Goal: Task Accomplishment & Management: Complete application form

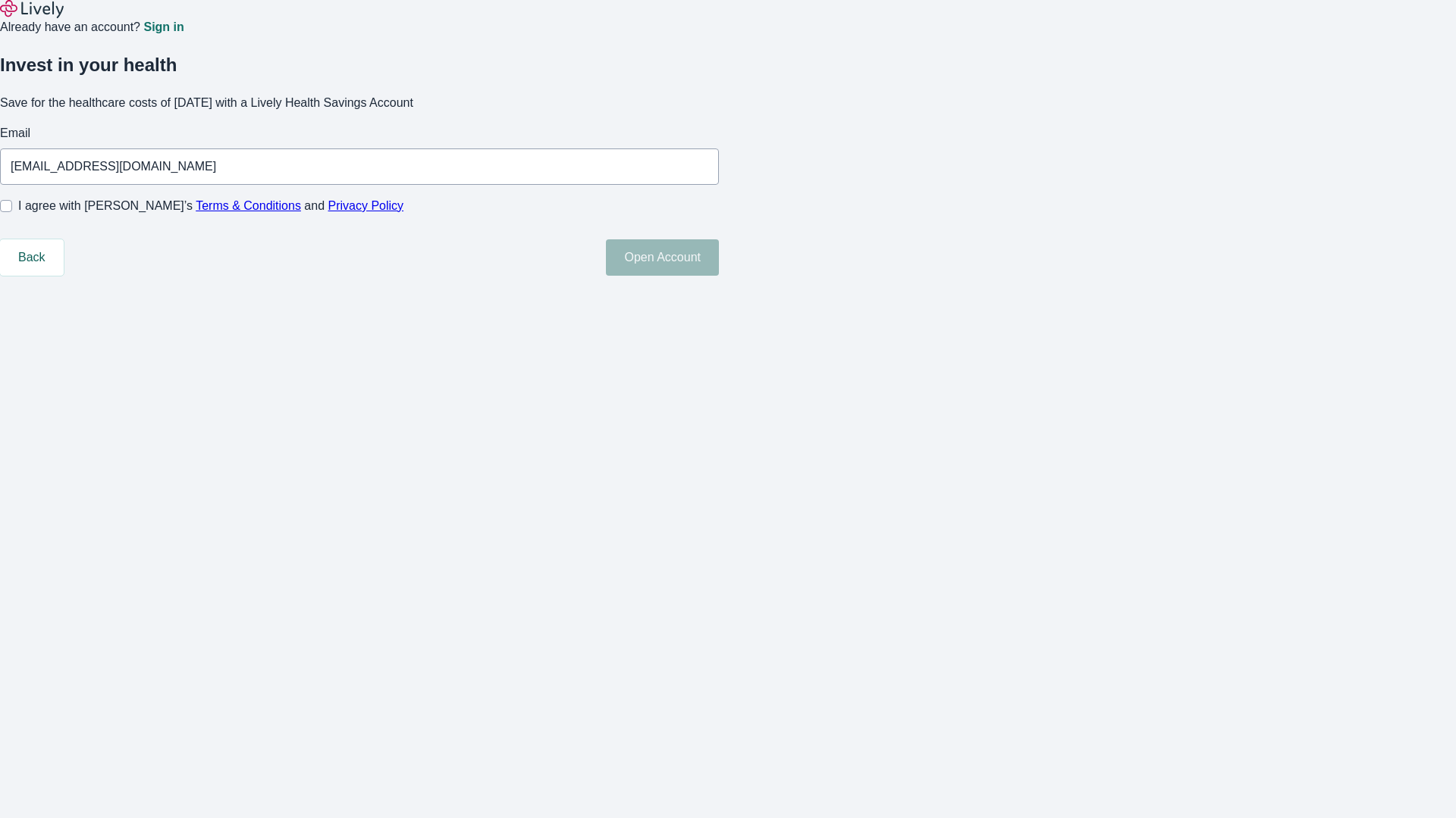
click at [12, 212] on input "I agree with Lively’s Terms & Conditions and Privacy Policy" at bounding box center [6, 206] width 12 height 12
checkbox input "true"
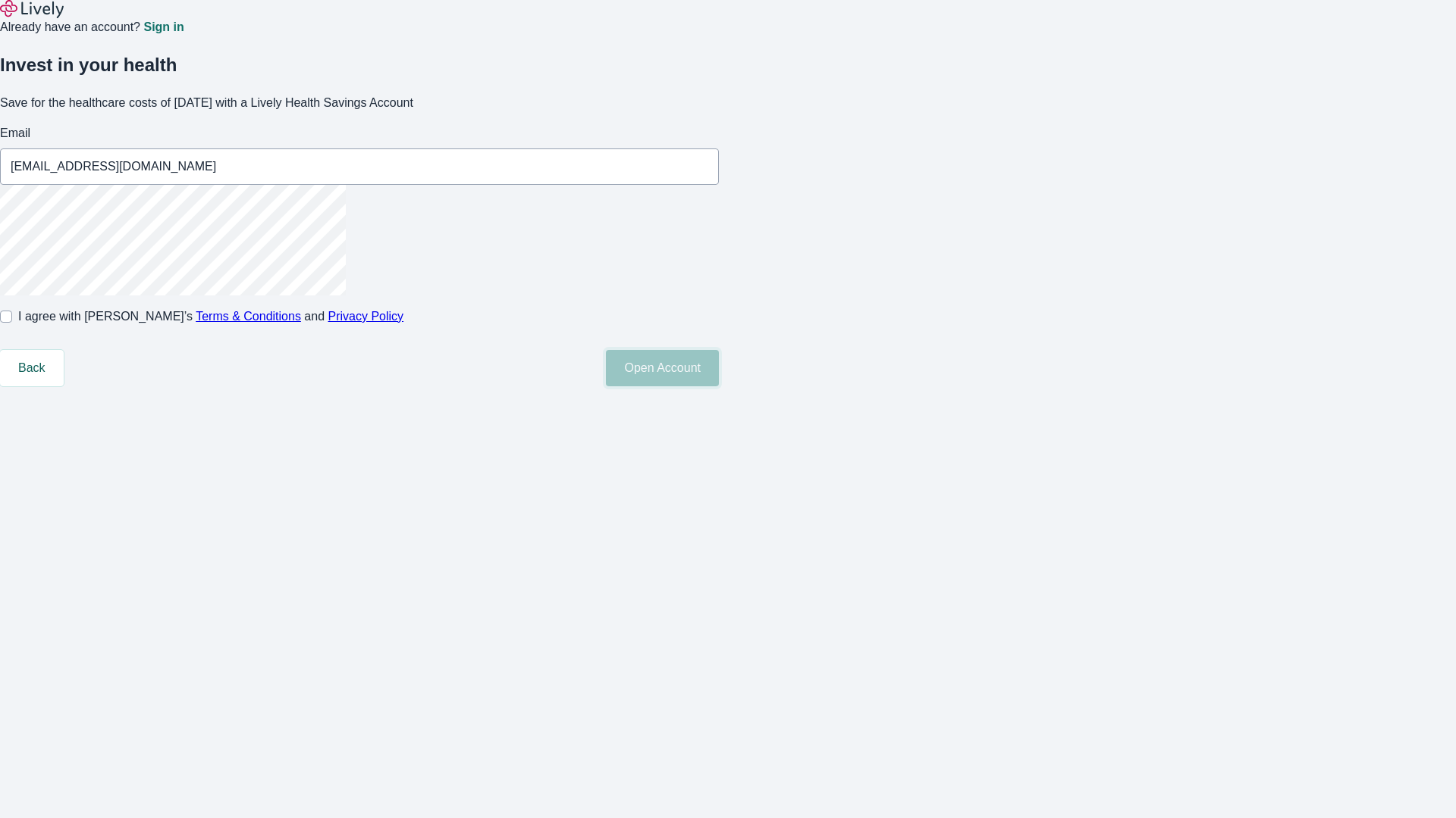
click at [719, 387] on button "Open Account" at bounding box center [662, 368] width 113 height 36
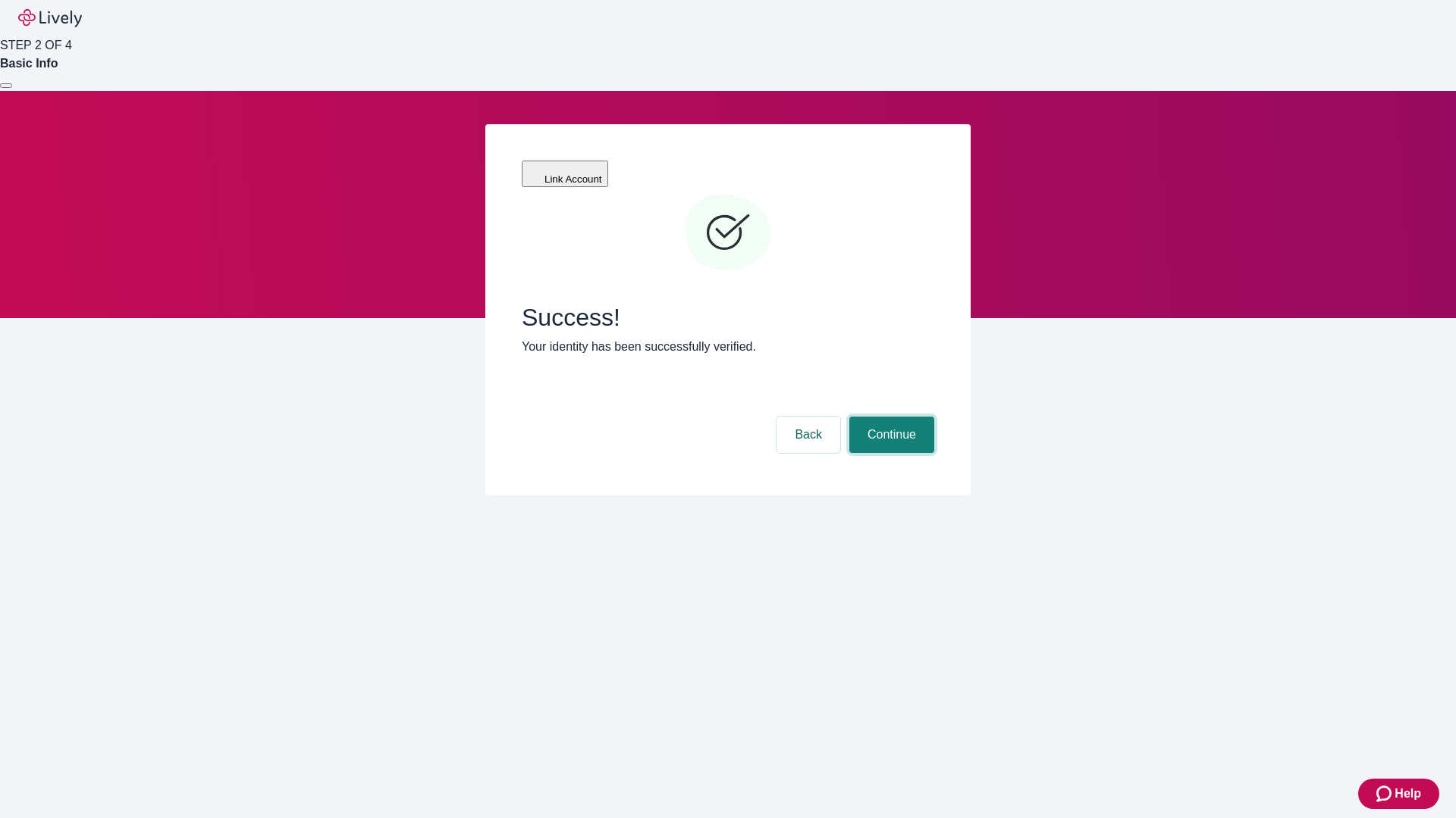
click at [889, 417] on button "Continue" at bounding box center [891, 435] width 85 height 36
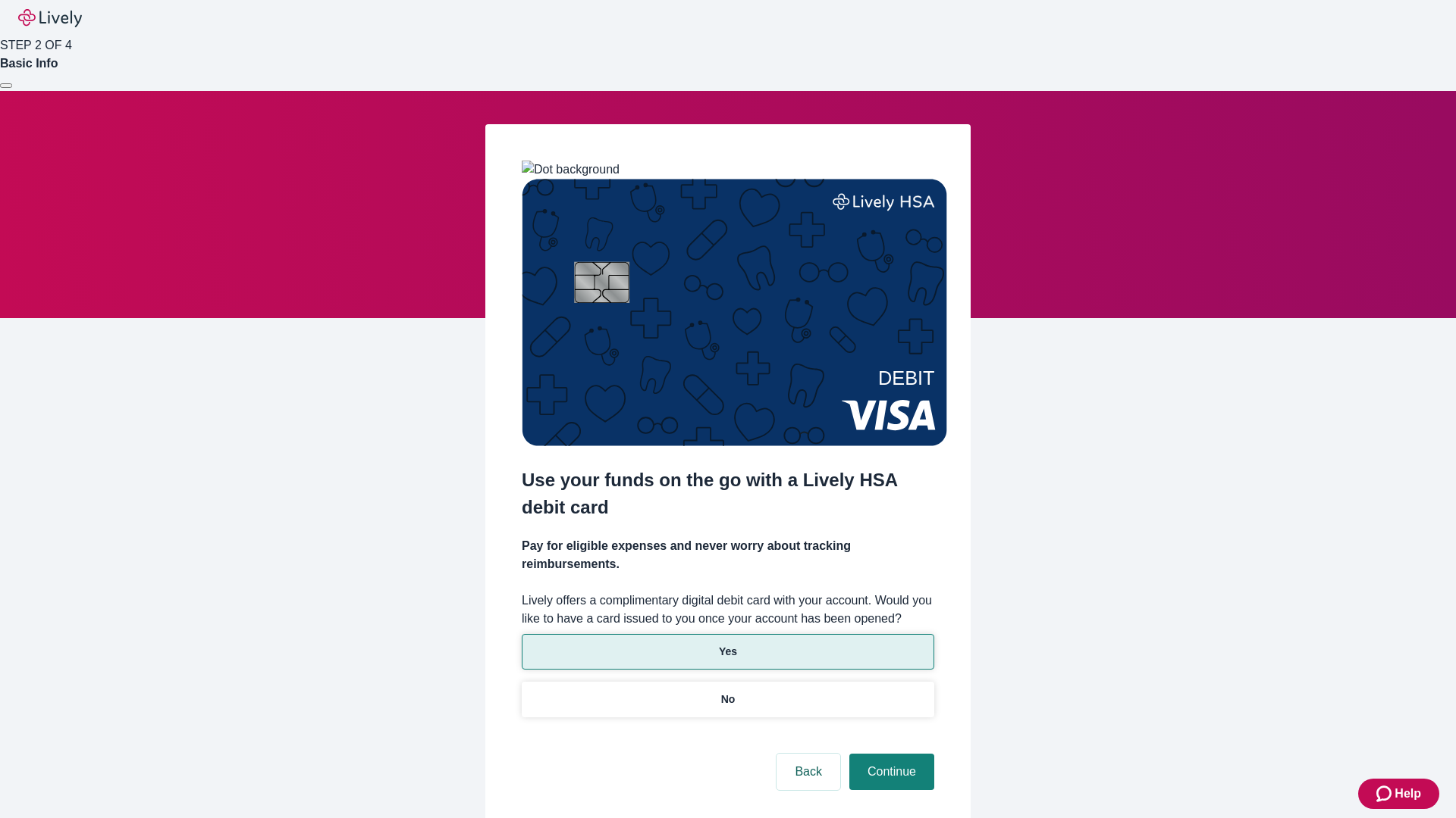
click at [728, 644] on p "Yes" at bounding box center [728, 652] width 18 height 16
click at [889, 754] on button "Continue" at bounding box center [891, 772] width 85 height 36
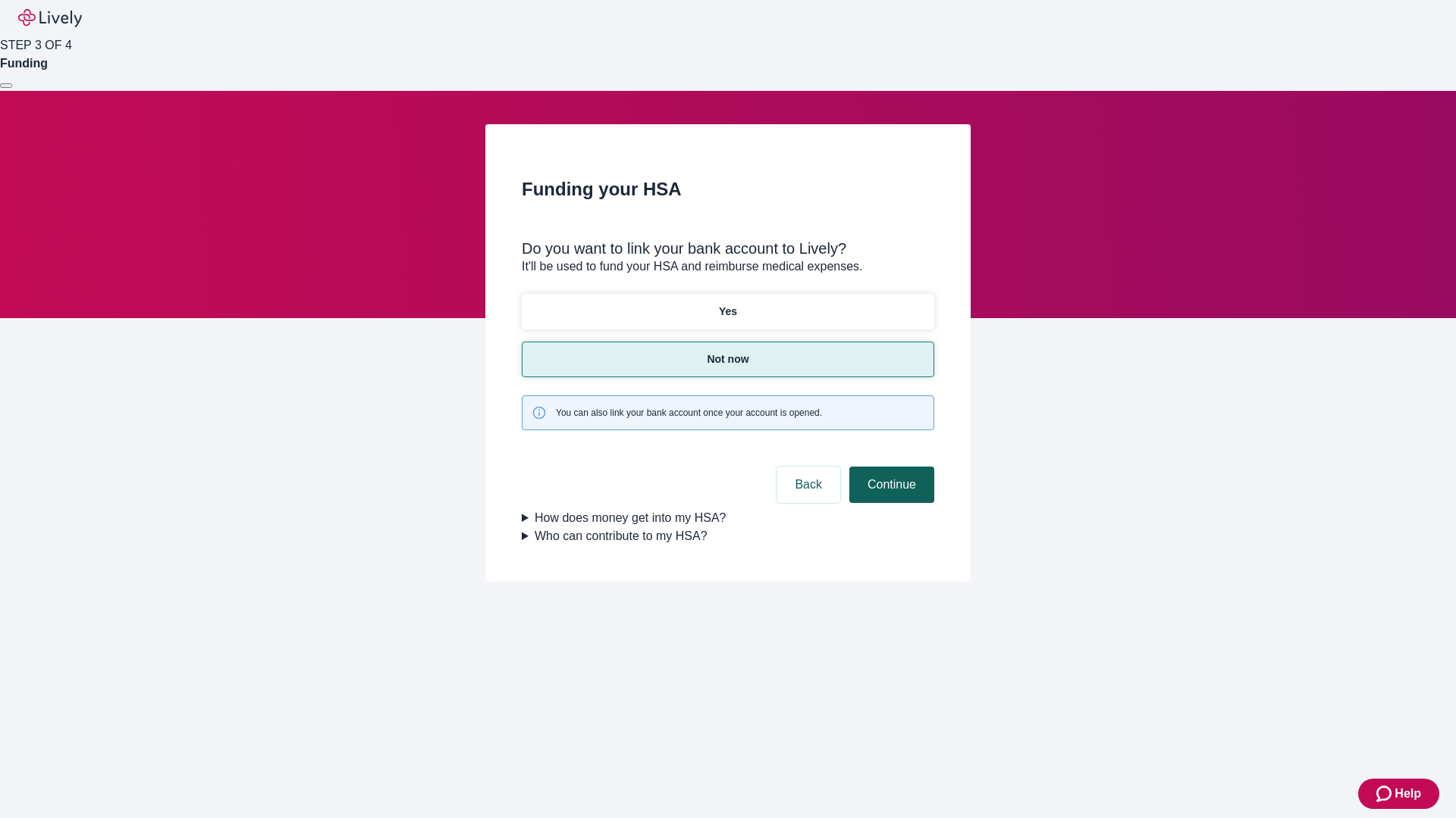
click at [889, 467] on button "Continue" at bounding box center [891, 485] width 85 height 36
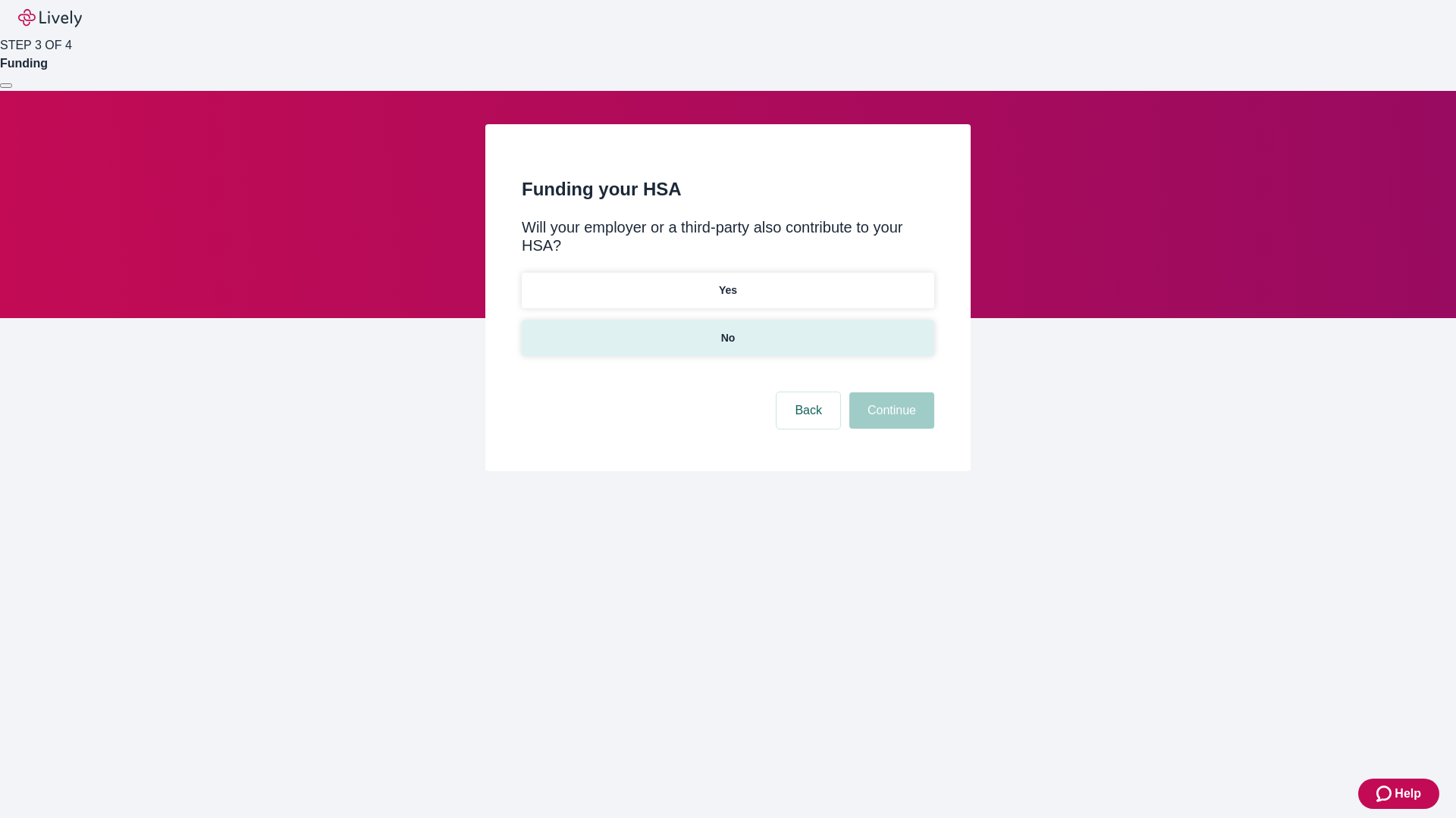
click at [728, 330] on p "No" at bounding box center [728, 338] width 14 height 16
click at [889, 392] on button "Continue" at bounding box center [891, 410] width 85 height 36
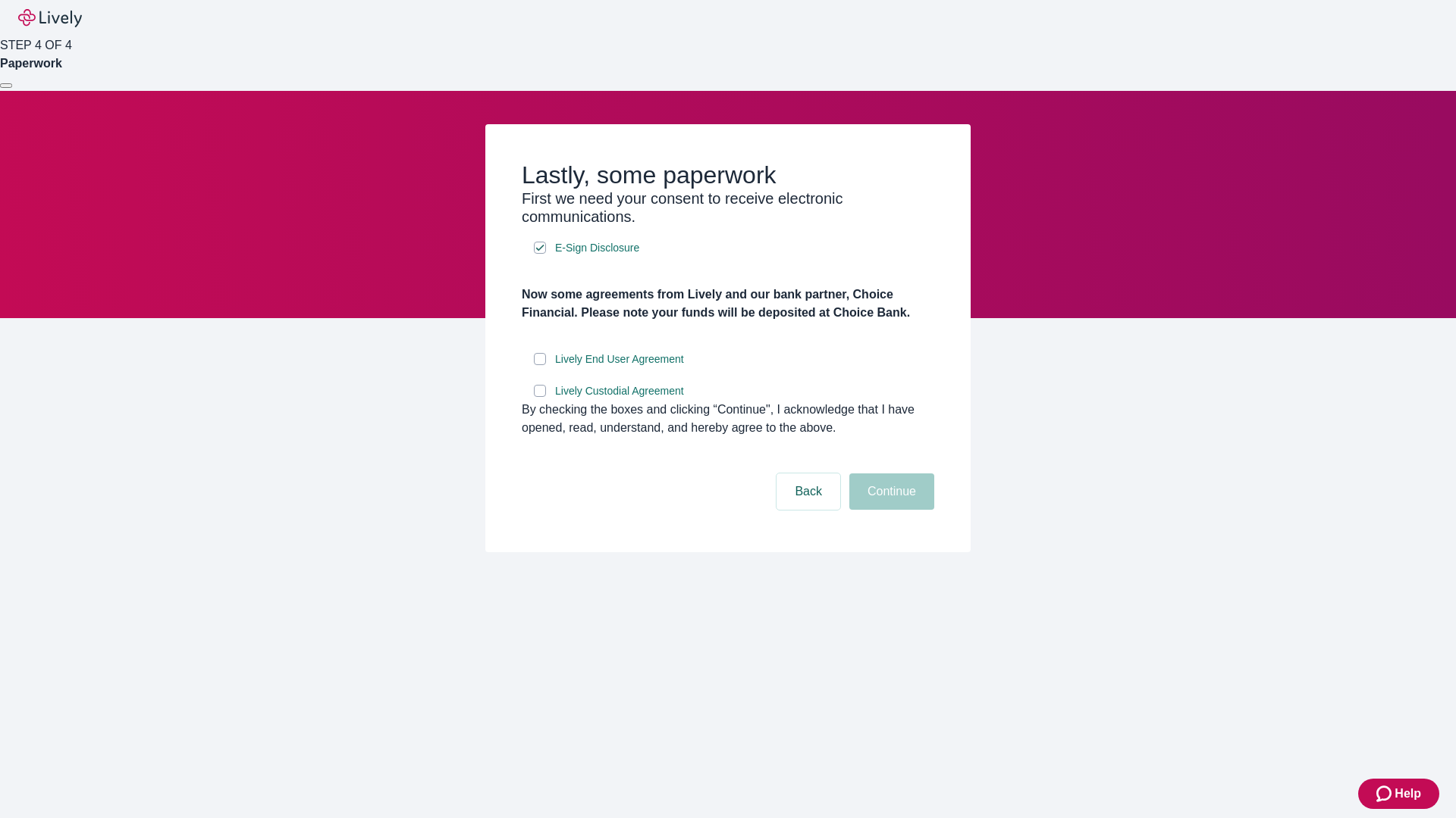
click at [540, 365] on input "Lively End User Agreement" at bounding box center [540, 359] width 12 height 12
checkbox input "true"
click at [540, 397] on input "Lively Custodial Agreement" at bounding box center [540, 390] width 12 height 12
checkbox input "true"
click at [889, 510] on button "Continue" at bounding box center [891, 492] width 85 height 36
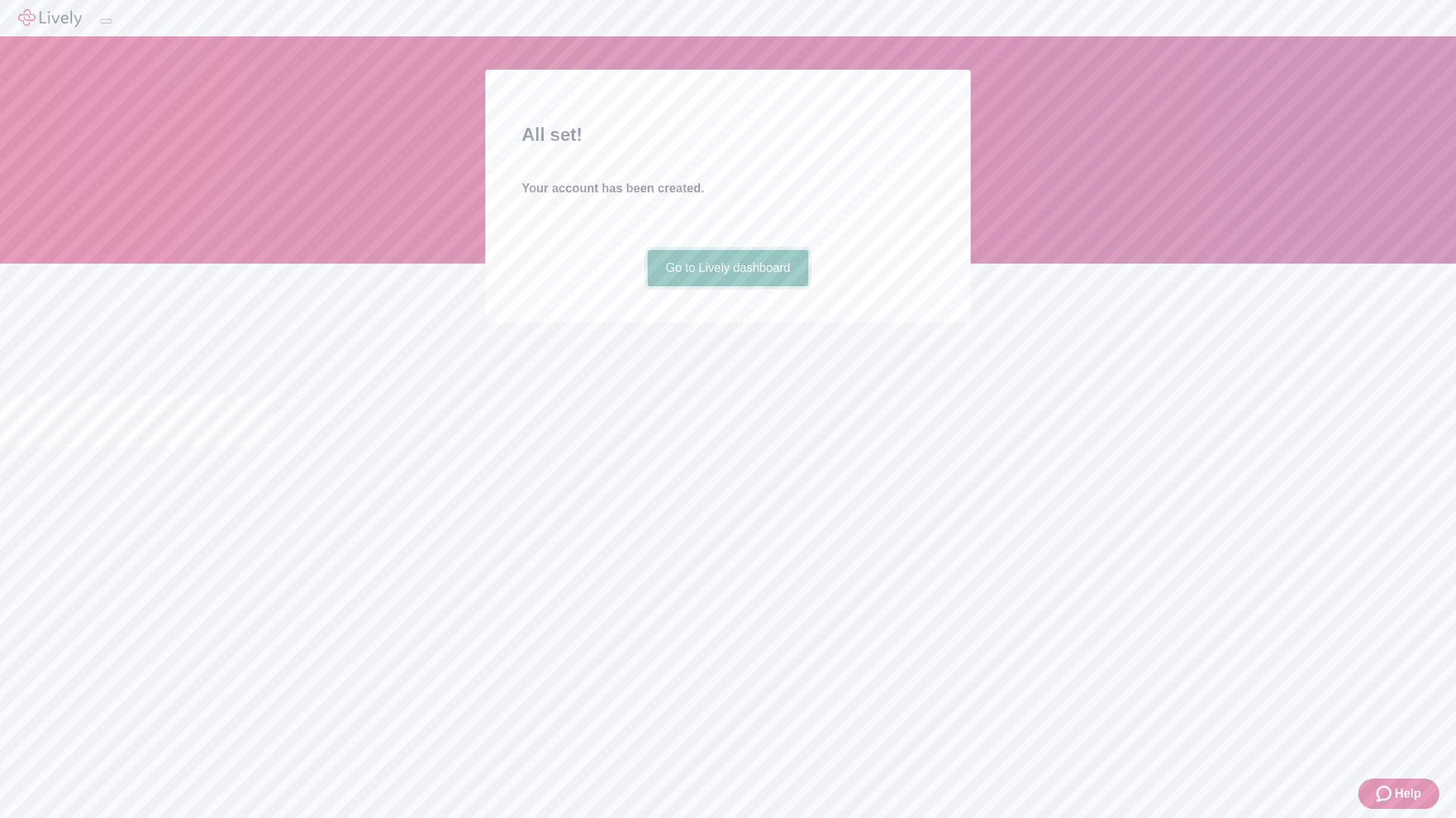
click at [728, 286] on link "Go to Lively dashboard" at bounding box center [728, 268] width 162 height 36
